Goal: Task Accomplishment & Management: Use online tool/utility

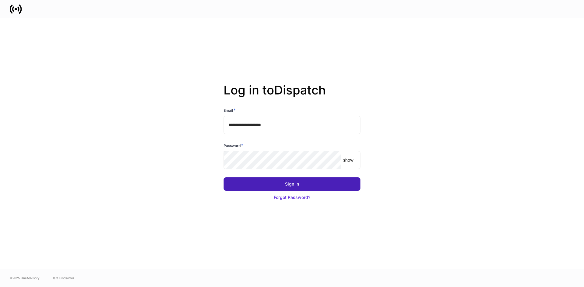
click at [309, 185] on button "Sign In" at bounding box center [292, 184] width 137 height 13
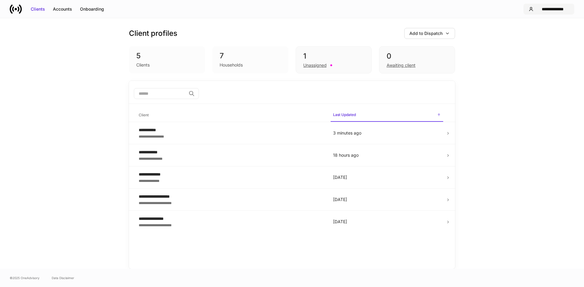
click at [544, 13] on button "**********" at bounding box center [548, 9] width 51 height 11
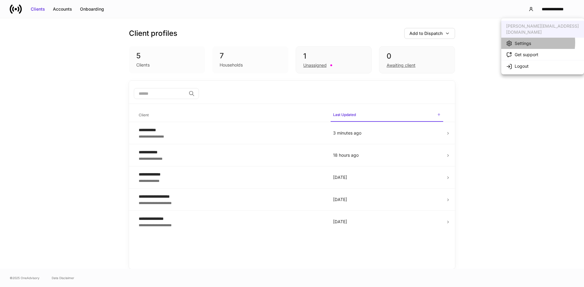
click at [528, 40] on div "Settings" at bounding box center [523, 43] width 16 height 6
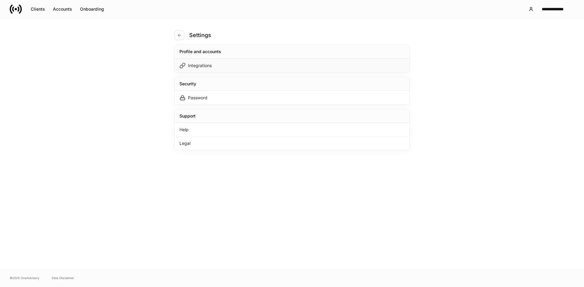
click at [201, 67] on div "Integrations" at bounding box center [200, 66] width 24 height 6
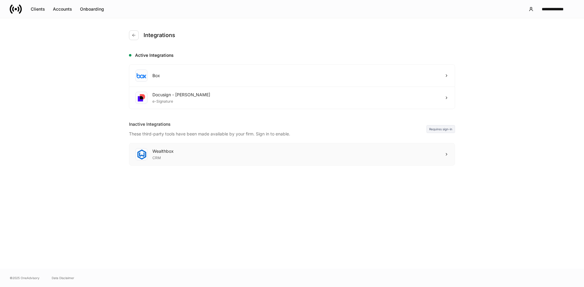
click at [350, 158] on div "Wealthbox CRM" at bounding box center [291, 155] width 325 height 22
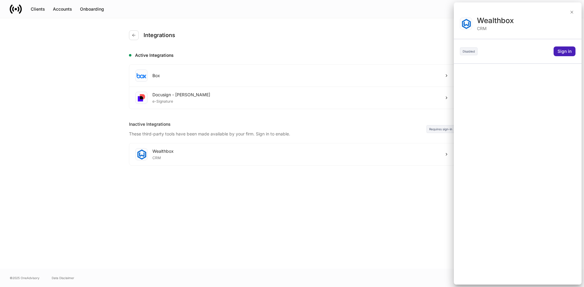
click at [563, 54] on div "Sign in" at bounding box center [564, 51] width 14 height 6
